Goal: Book appointment/travel/reservation

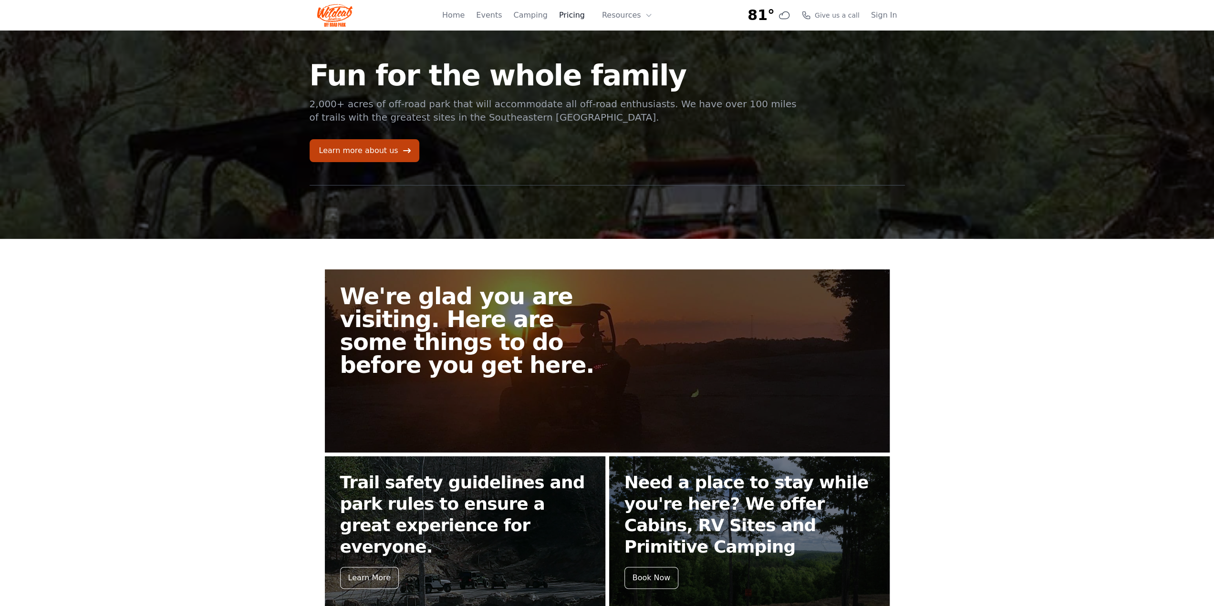
click at [576, 11] on link "Pricing" at bounding box center [572, 15] width 26 height 11
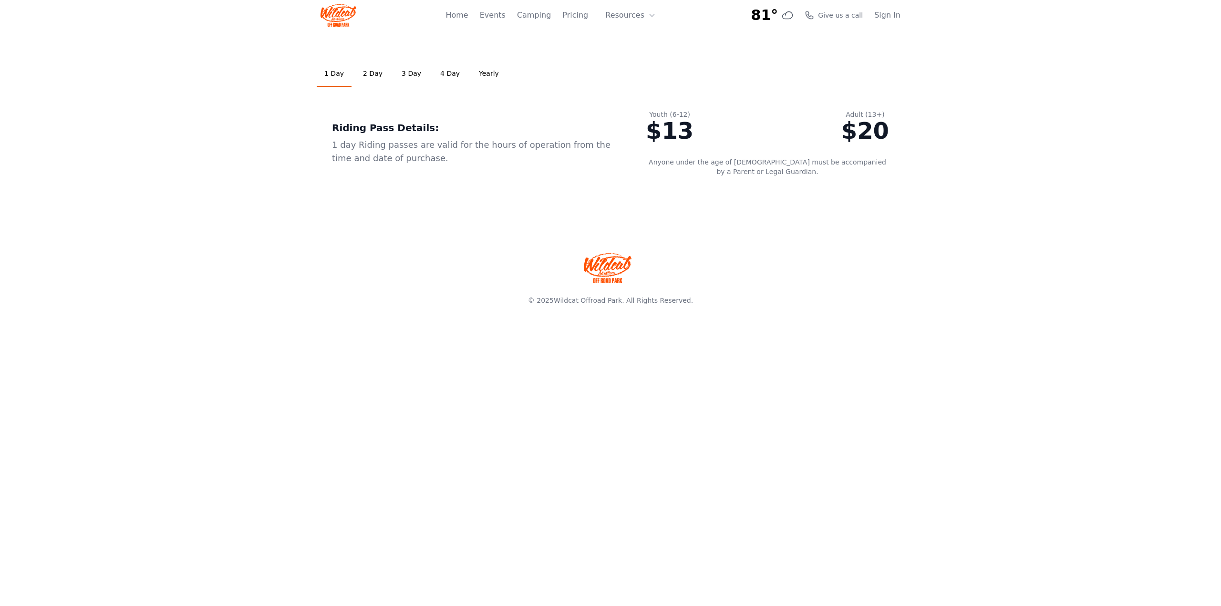
click at [368, 73] on link "2 Day" at bounding box center [372, 74] width 35 height 26
click at [531, 14] on link "Camping" at bounding box center [534, 15] width 34 height 11
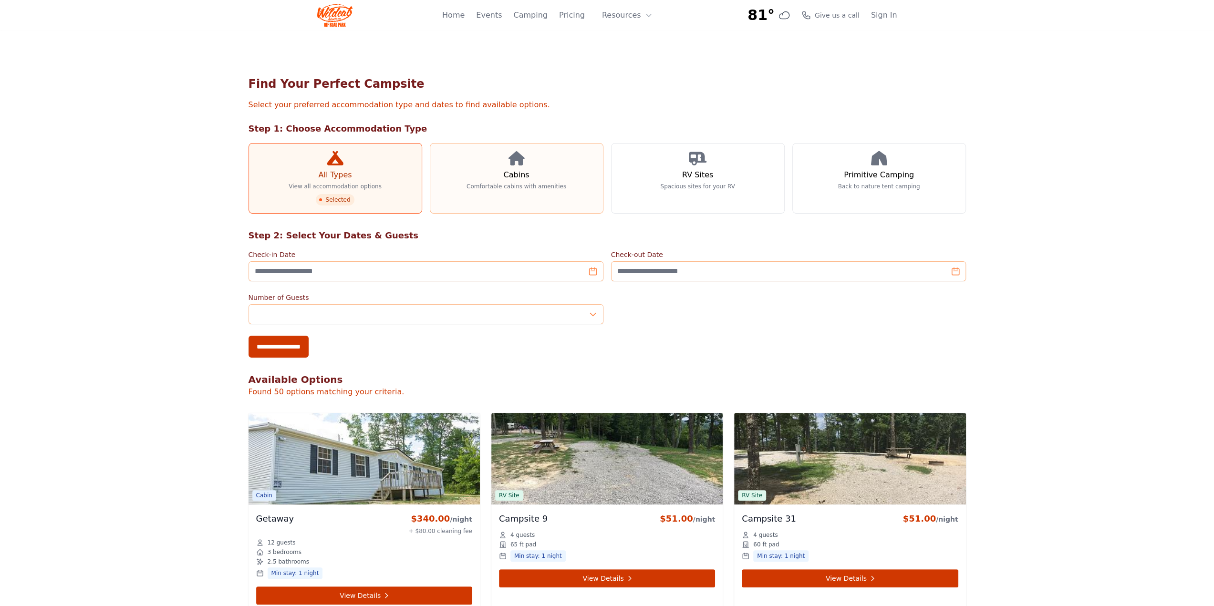
click at [522, 164] on icon at bounding box center [517, 158] width 16 height 14
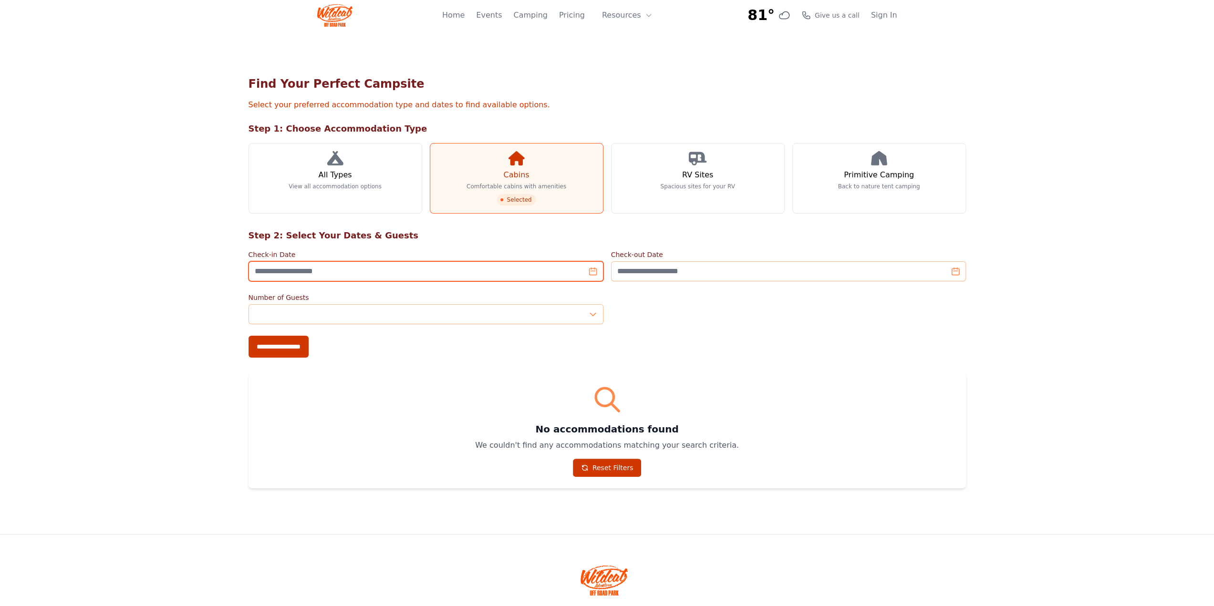
click at [593, 269] on input "Check-in Date" at bounding box center [426, 271] width 355 height 20
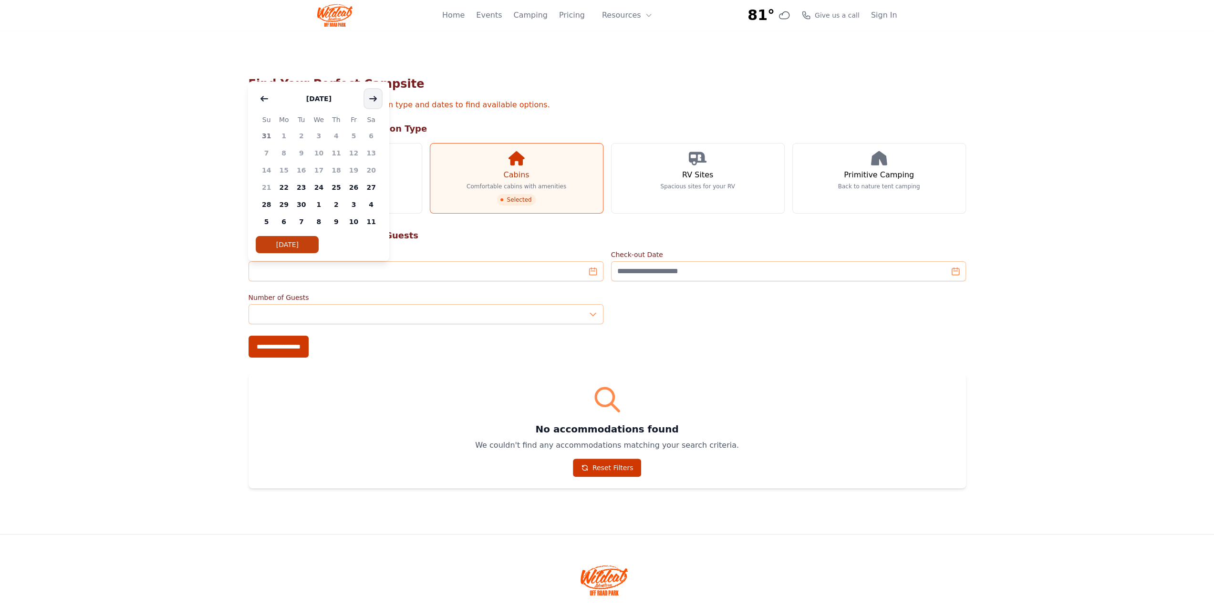
click at [378, 100] on button "button" at bounding box center [372, 98] width 17 height 19
click at [269, 209] on span "23" at bounding box center [267, 204] width 18 height 17
type input "**********"
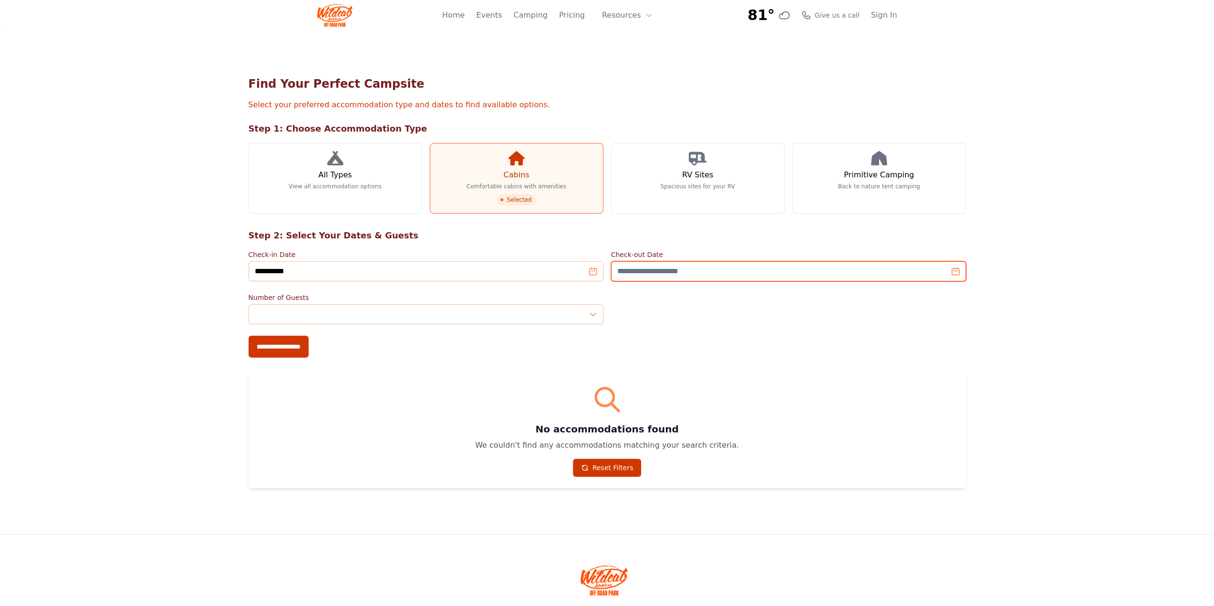
click at [953, 272] on input "Check-out Date" at bounding box center [788, 271] width 355 height 20
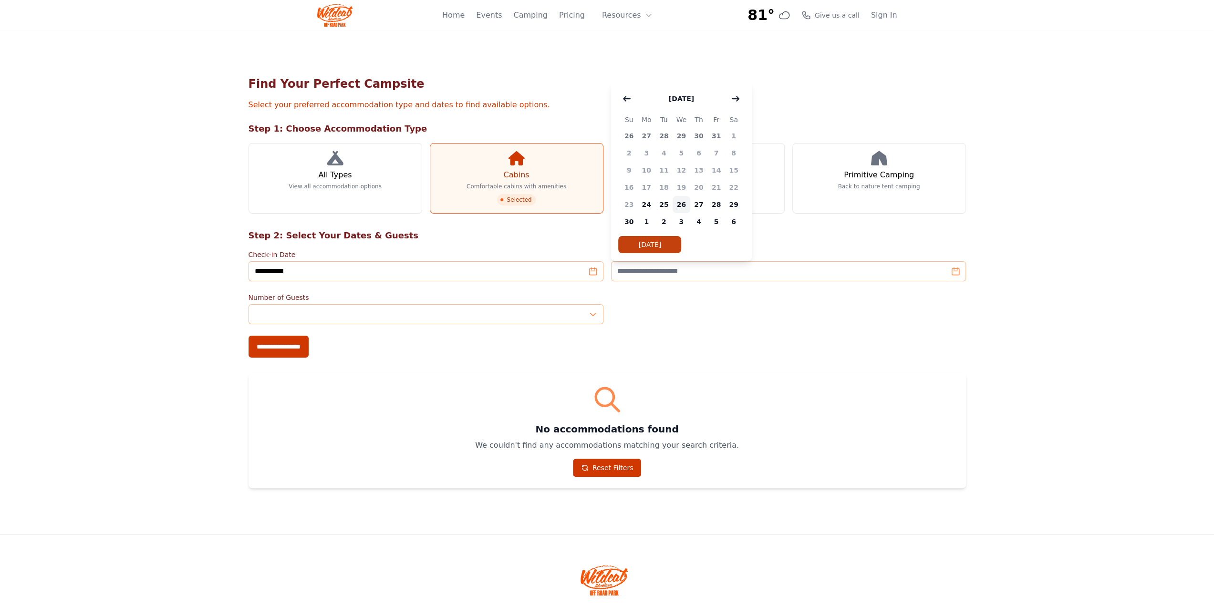
click at [679, 203] on span "26" at bounding box center [682, 204] width 18 height 17
type input "**********"
click at [835, 378] on div "No accommodations found We couldn't find any accommodations matching your searc…" at bounding box center [608, 430] width 718 height 115
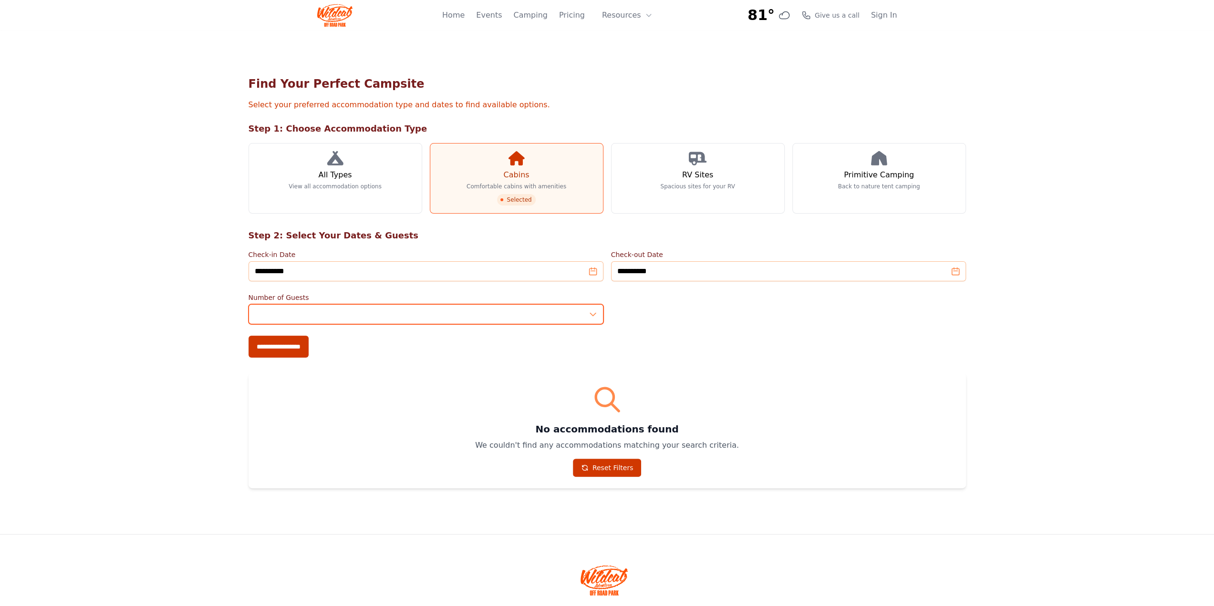
click at [593, 313] on input "*" at bounding box center [426, 314] width 355 height 20
click at [593, 315] on input "*" at bounding box center [426, 314] width 355 height 20
click at [594, 306] on input "*" at bounding box center [426, 314] width 355 height 20
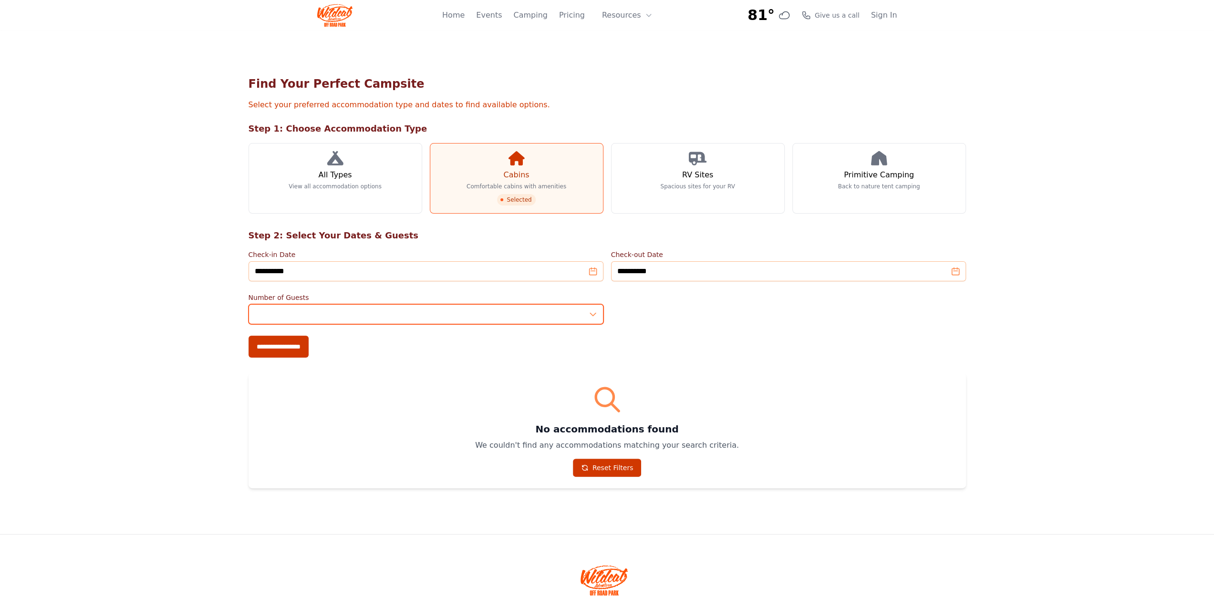
click at [593, 310] on input "*" at bounding box center [426, 314] width 355 height 20
type input "*"
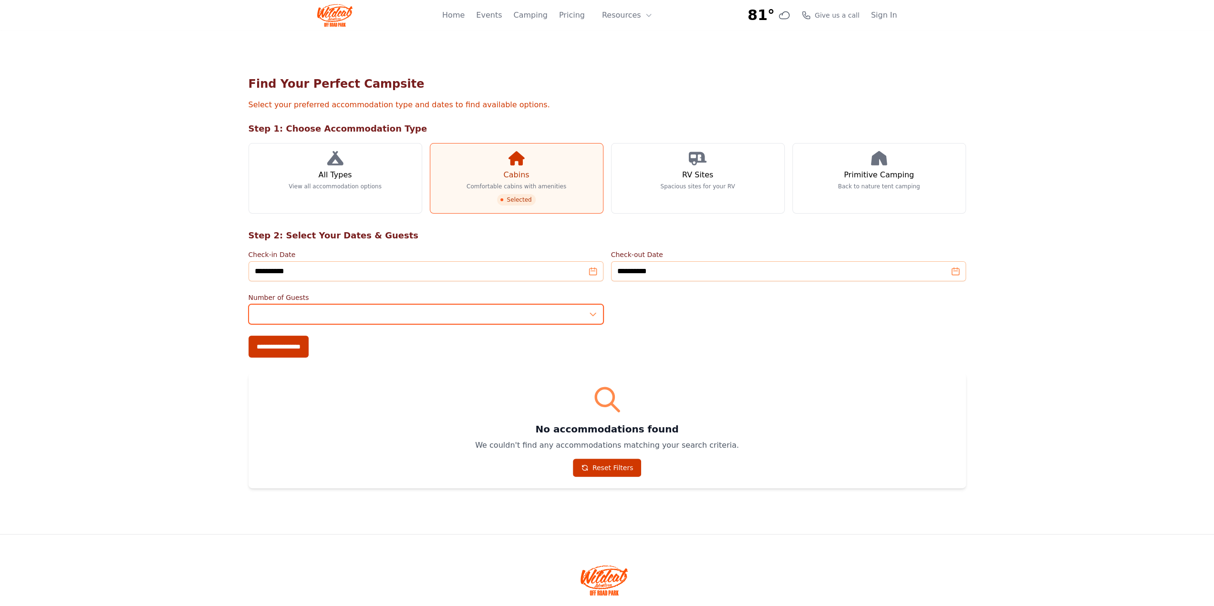
click at [593, 310] on input "*" at bounding box center [426, 314] width 355 height 20
click at [290, 346] on input "**********" at bounding box center [279, 347] width 60 height 22
type input "**********"
click at [493, 14] on link "Events" at bounding box center [489, 15] width 26 height 11
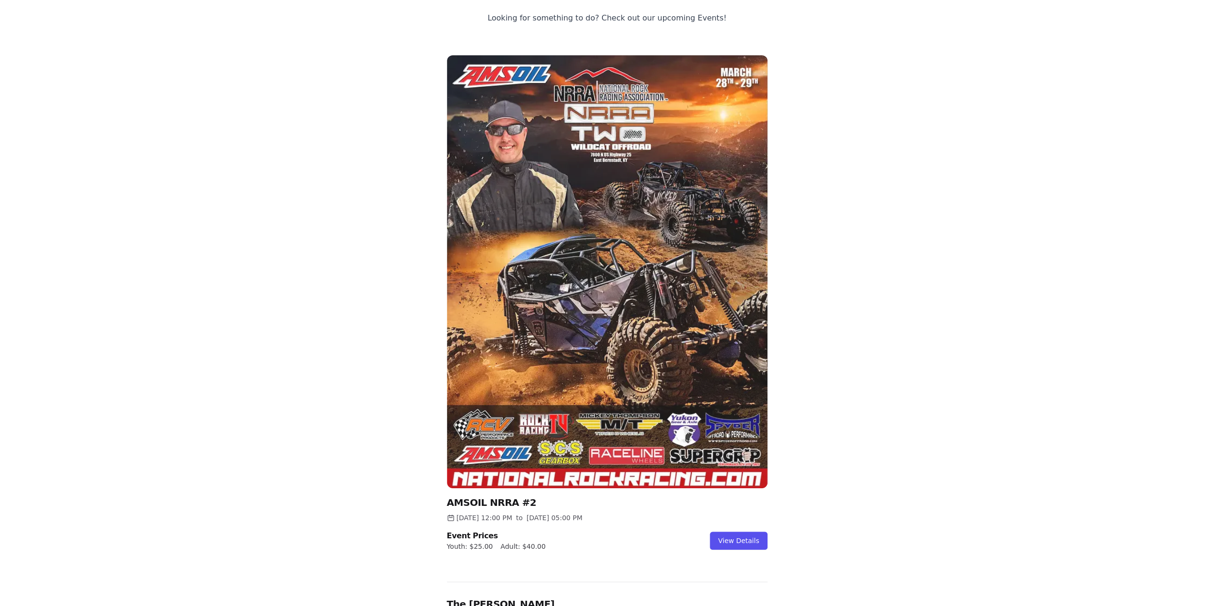
scroll to position [294, 0]
